Goal: Transaction & Acquisition: Subscribe to service/newsletter

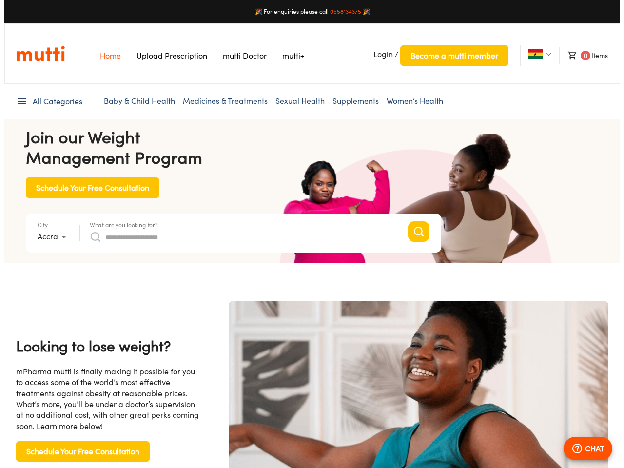
scroll to position [0, 1015]
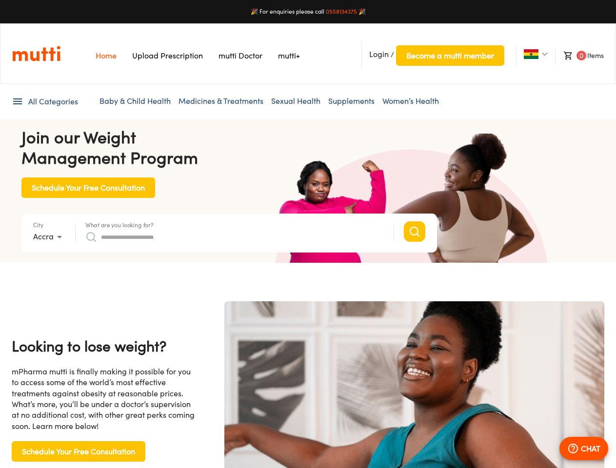
click at [379, 54] on span "Login" at bounding box center [379, 54] width 20 height 10
click at [450, 56] on span "Become a mutti member" at bounding box center [450, 56] width 88 height 14
click at [531, 54] on img at bounding box center [531, 54] width 15 height 10
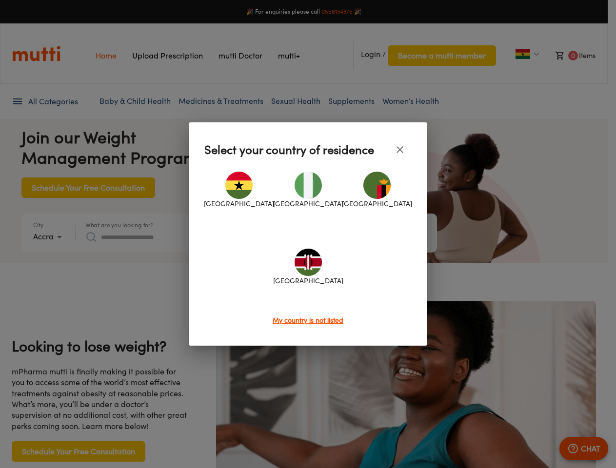
click at [579, 56] on div at bounding box center [308, 234] width 616 height 468
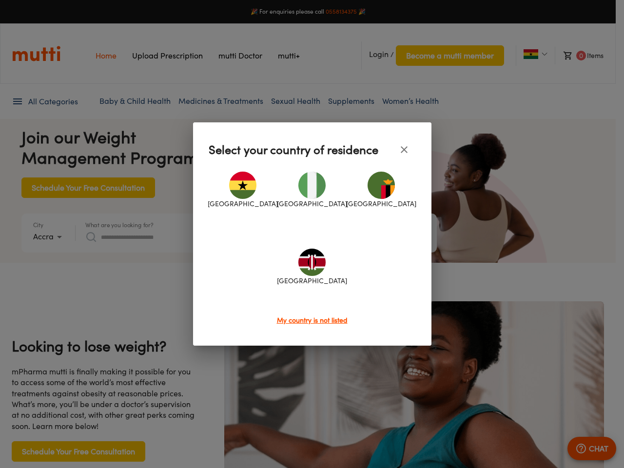
click at [44, 101] on div at bounding box center [312, 234] width 624 height 468
click at [49, 237] on div at bounding box center [312, 234] width 624 height 468
click at [120, 225] on div at bounding box center [312, 234] width 624 height 468
click at [235, 237] on div "[GEOGRAPHIC_DATA] [GEOGRAPHIC_DATA] [GEOGRAPHIC_DATA] [GEOGRAPHIC_DATA]" at bounding box center [312, 238] width 207 height 154
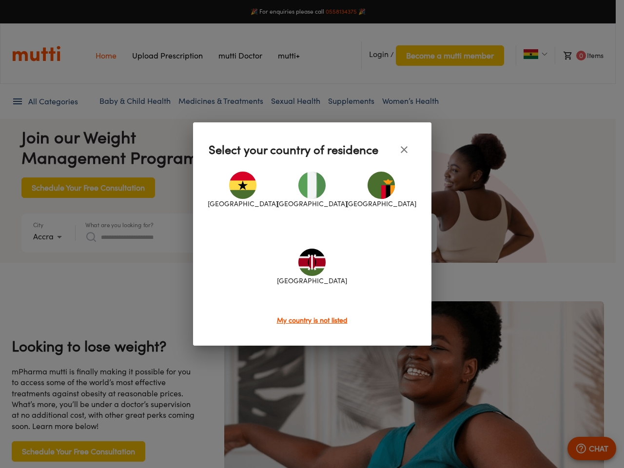
click at [584, 449] on div at bounding box center [312, 234] width 624 height 468
